Goal: Task Accomplishment & Management: Use online tool/utility

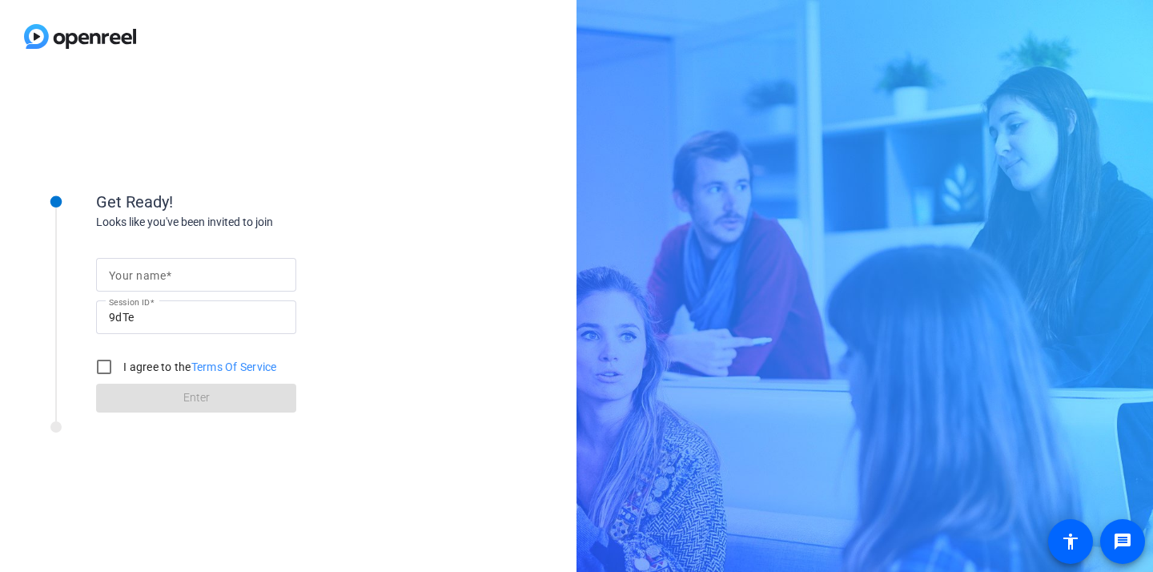
click at [246, 279] on input "Your name" at bounding box center [196, 274] width 175 height 19
type input "Max"
click at [98, 368] on input "I agree to the Terms Of Service" at bounding box center [104, 367] width 32 height 32
checkbox input "true"
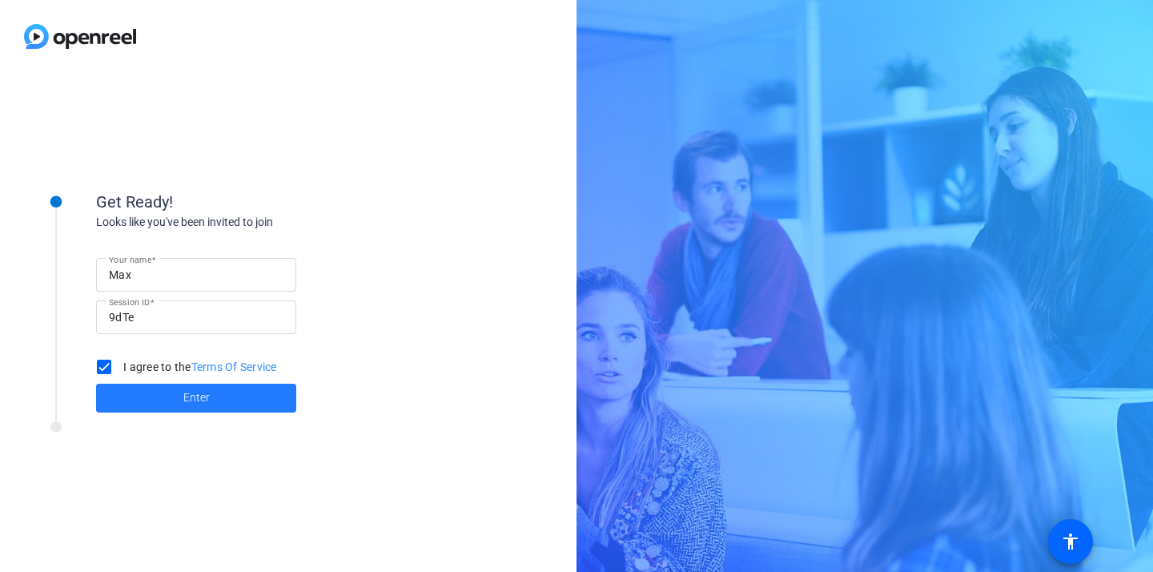
click at [213, 397] on span at bounding box center [196, 398] width 200 height 38
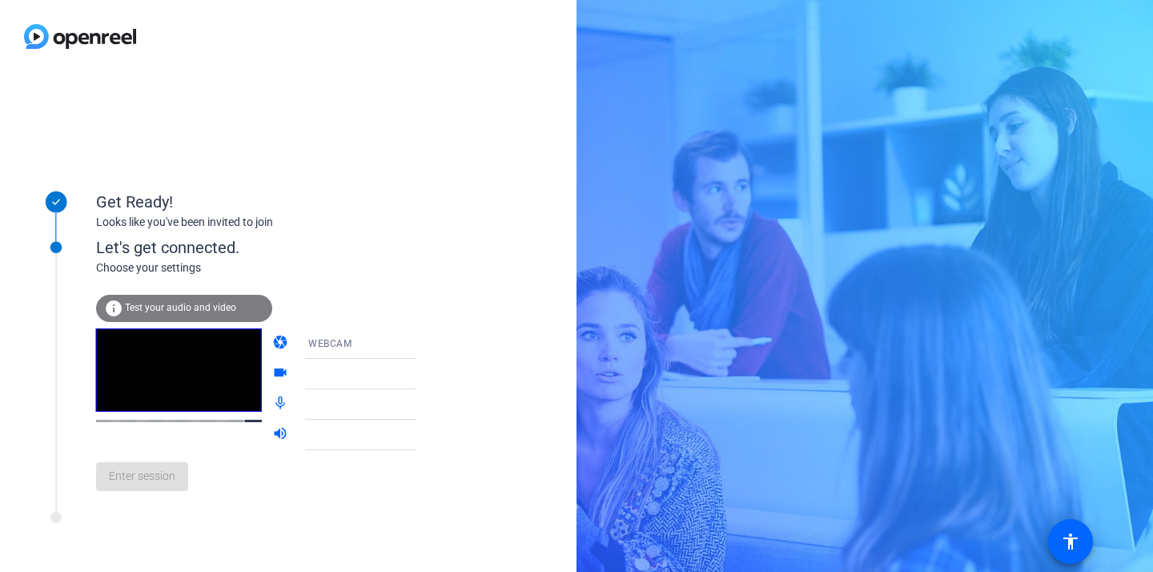
click at [139, 490] on div "Enter session" at bounding box center [272, 476] width 353 height 53
click at [381, 382] on div at bounding box center [367, 373] width 119 height 19
click at [397, 371] on div at bounding box center [371, 368] width 153 height 18
click at [333, 369] on div at bounding box center [371, 368] width 153 height 18
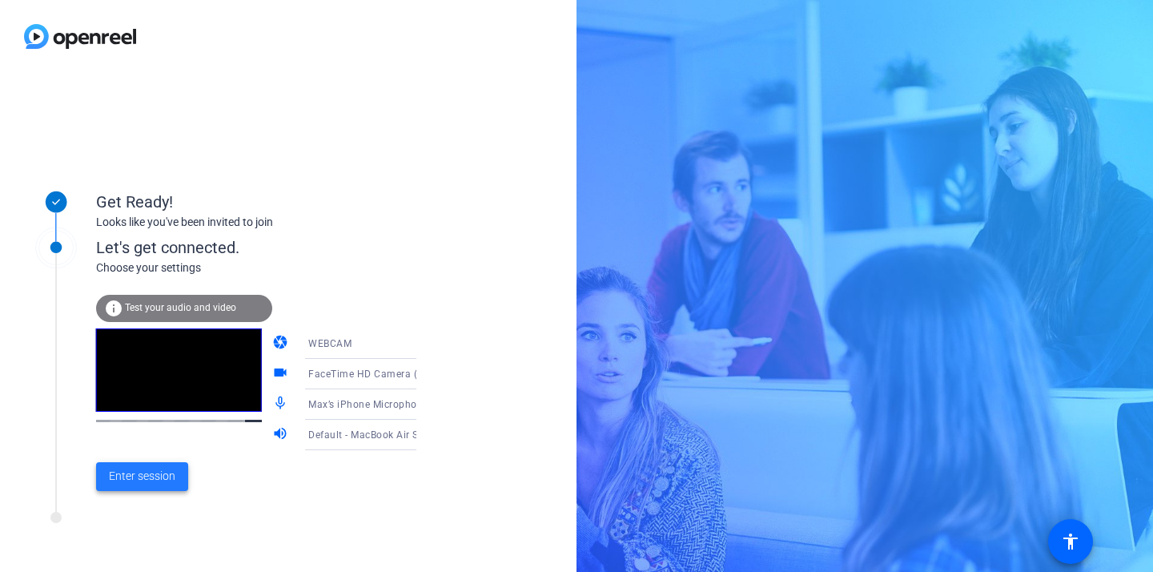
click at [128, 485] on span at bounding box center [142, 476] width 92 height 38
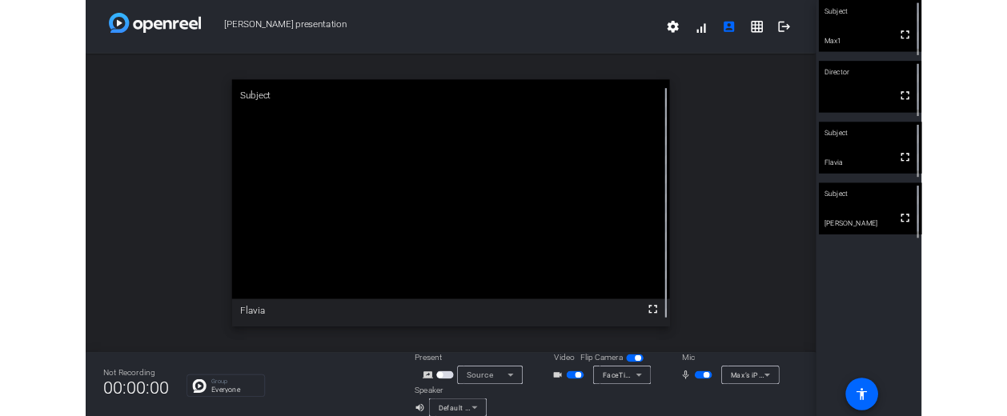
scroll to position [18, 0]
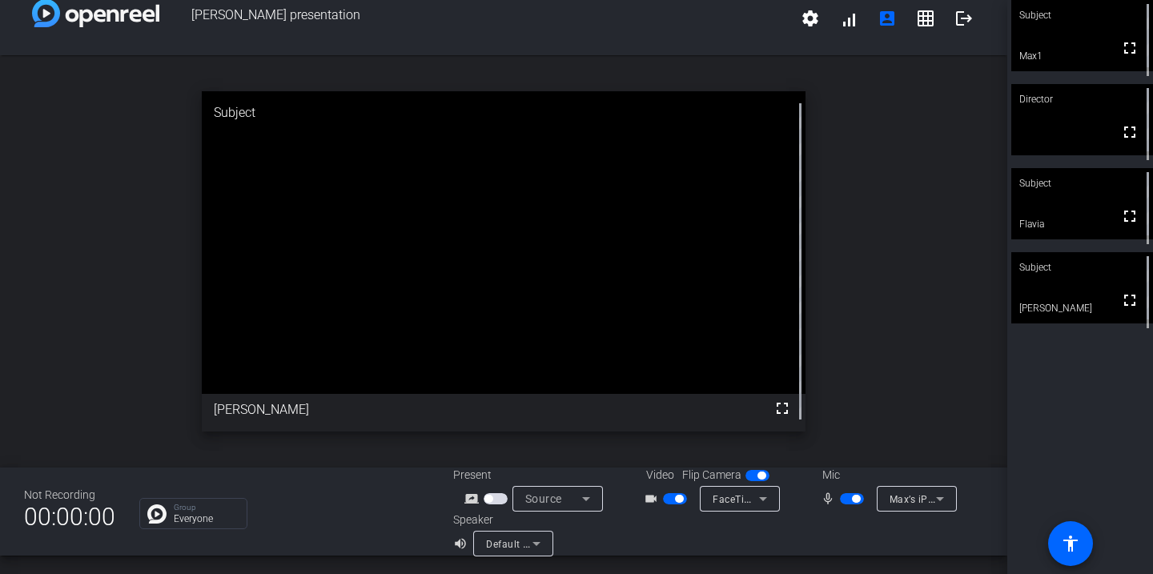
click at [496, 499] on span "button" at bounding box center [496, 498] width 24 height 11
click at [491, 498] on span "button" at bounding box center [488, 499] width 8 height 8
click at [496, 495] on span "button" at bounding box center [496, 498] width 24 height 11
click at [588, 499] on icon at bounding box center [586, 498] width 19 height 19
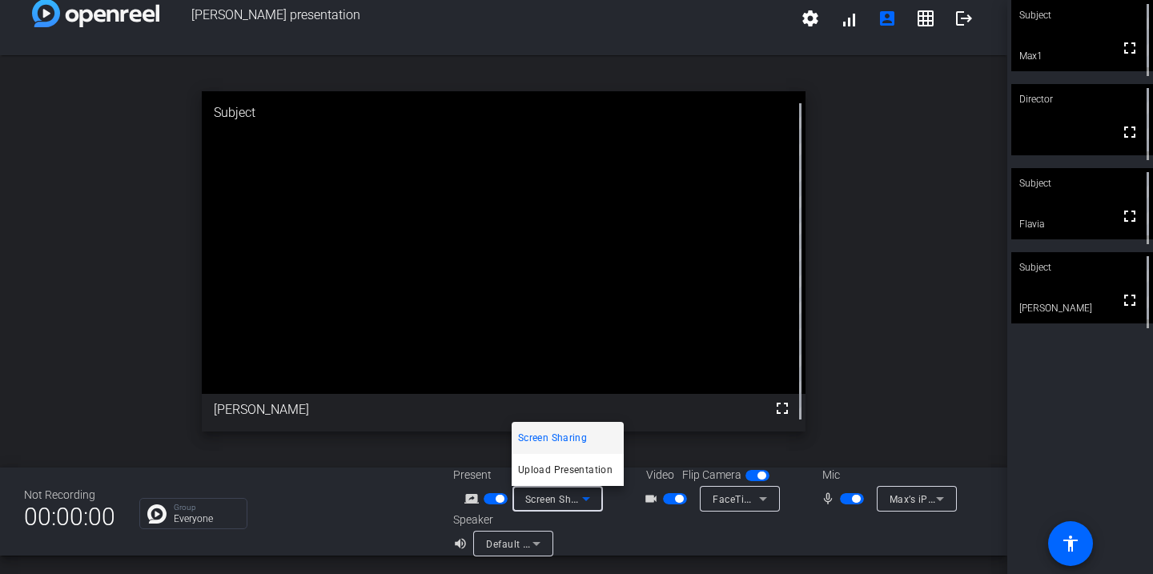
click at [625, 512] on div at bounding box center [576, 287] width 1153 height 574
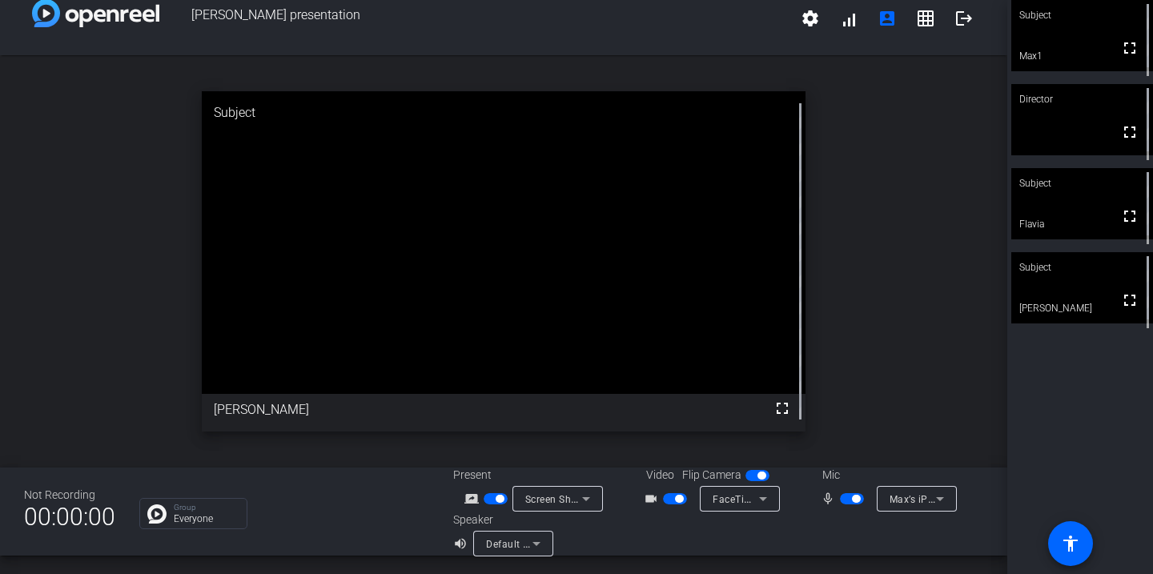
click at [946, 500] on icon at bounding box center [939, 498] width 19 height 19
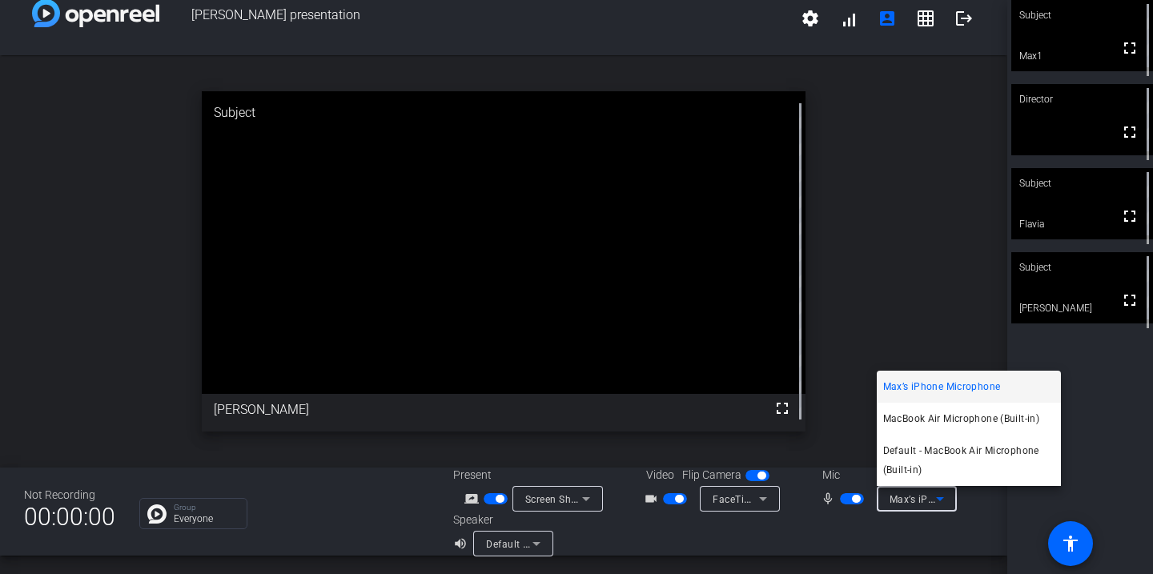
click at [842, 529] on div at bounding box center [576, 287] width 1153 height 574
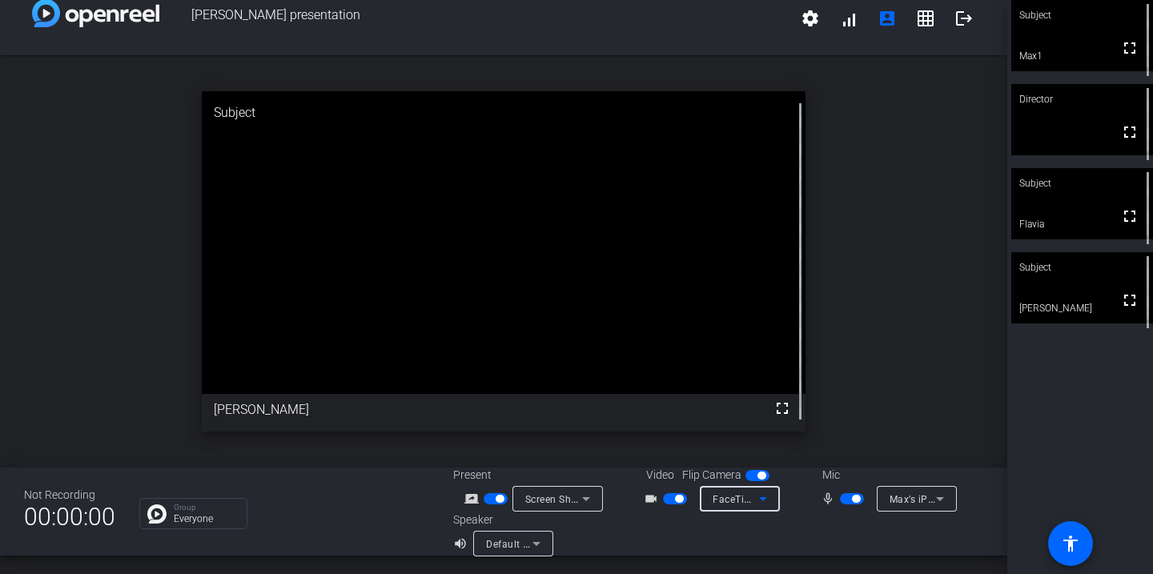
click at [763, 499] on icon at bounding box center [763, 499] width 8 height 4
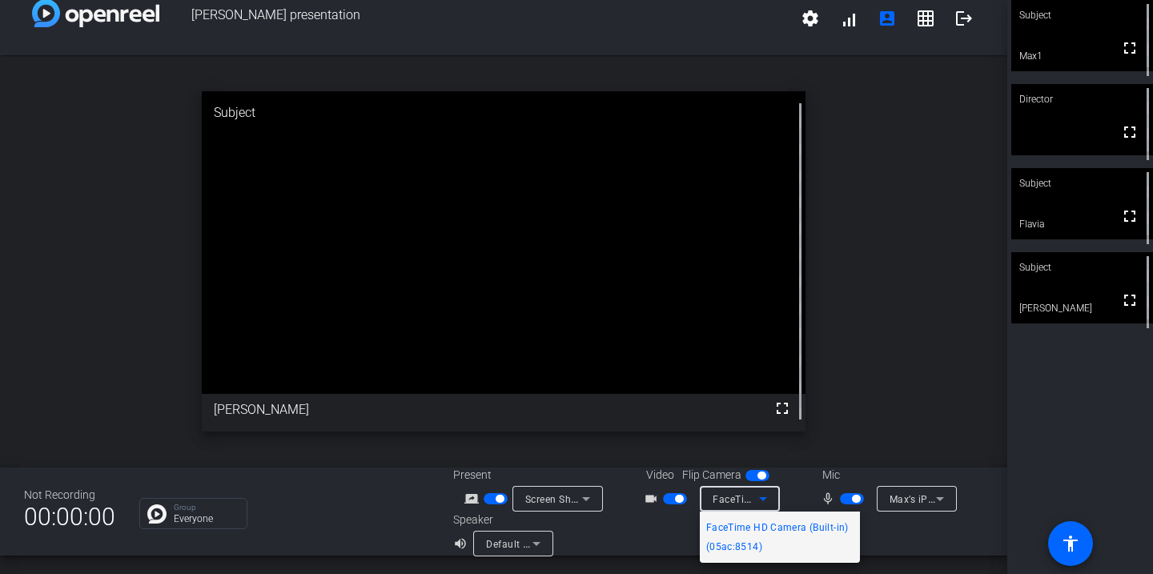
click at [811, 477] on div at bounding box center [576, 287] width 1153 height 574
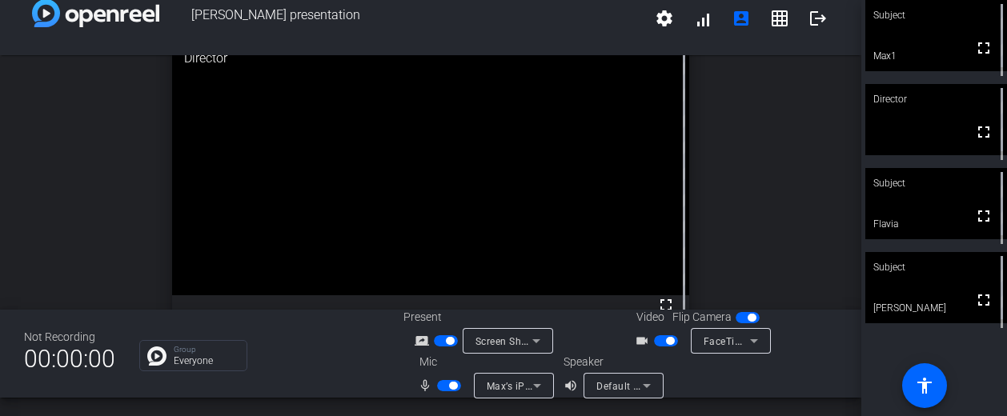
click at [538, 389] on icon at bounding box center [537, 385] width 19 height 19
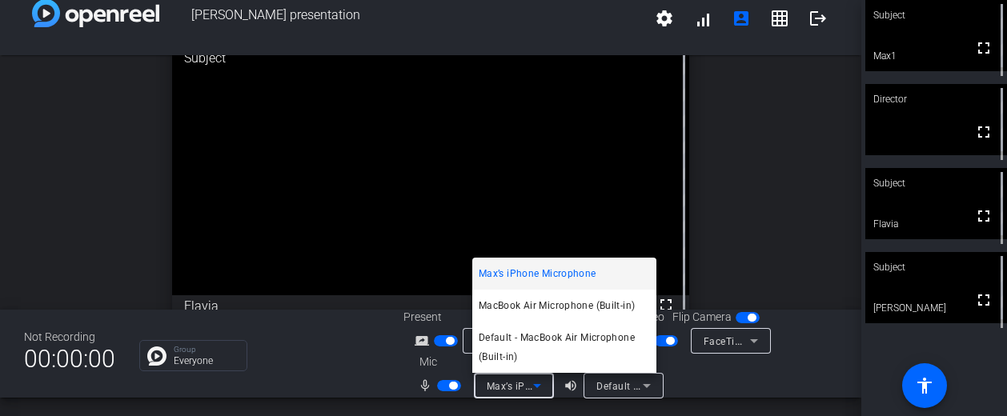
click at [307, 336] on div at bounding box center [503, 208] width 1007 height 416
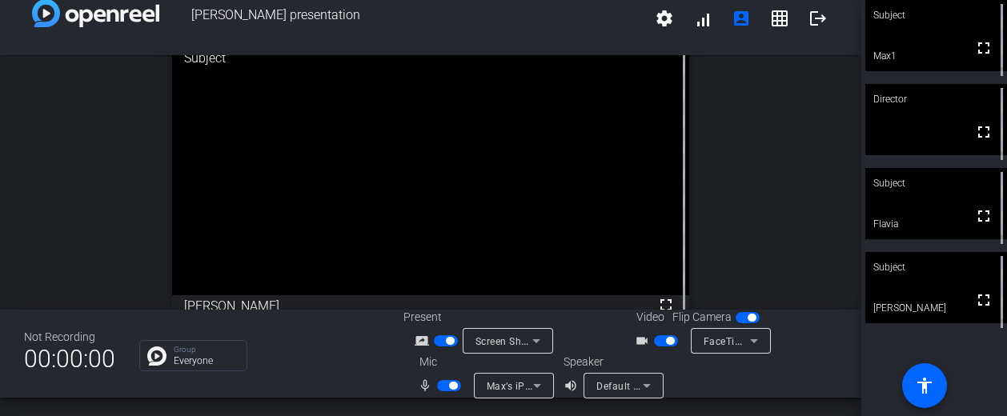
click at [748, 342] on icon at bounding box center [754, 341] width 19 height 19
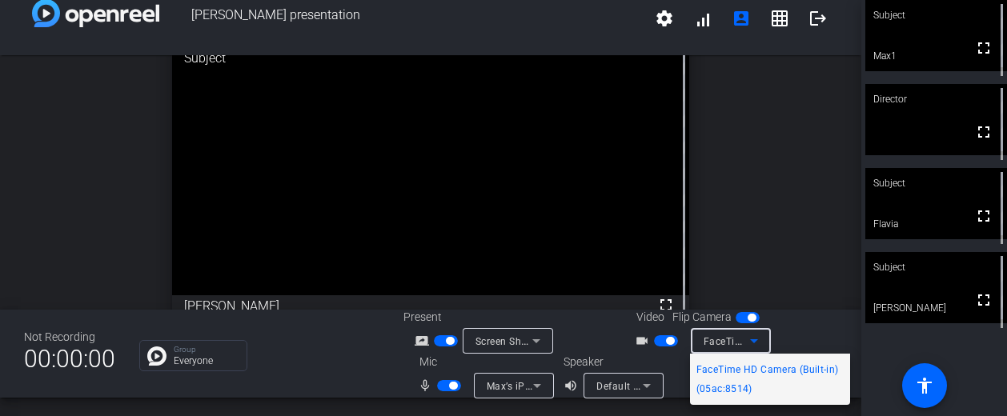
click at [648, 359] on div at bounding box center [503, 208] width 1007 height 416
